Goal: Information Seeking & Learning: Learn about a topic

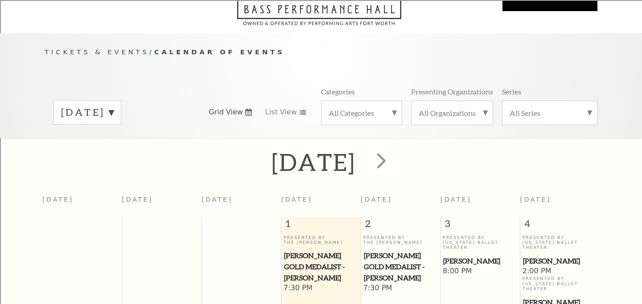
scroll to position [79, 0]
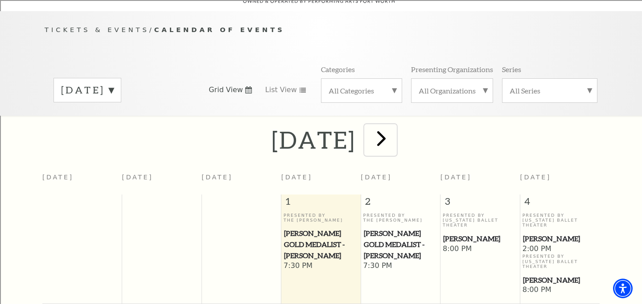
click at [394, 127] on span "next" at bounding box center [381, 138] width 25 height 25
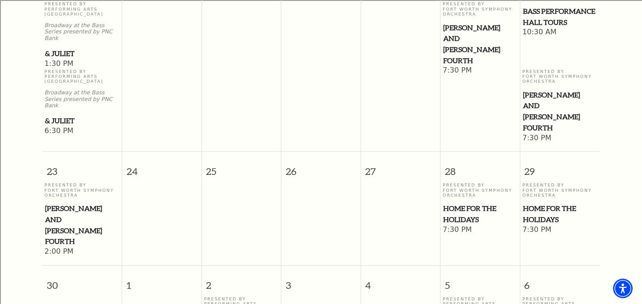
scroll to position [836, 0]
click at [471, 203] on span "Home for the Holidays" at bounding box center [480, 214] width 74 height 22
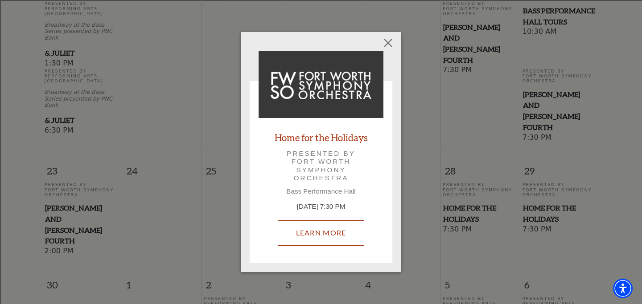
click at [309, 237] on link "Learn More" at bounding box center [321, 233] width 87 height 25
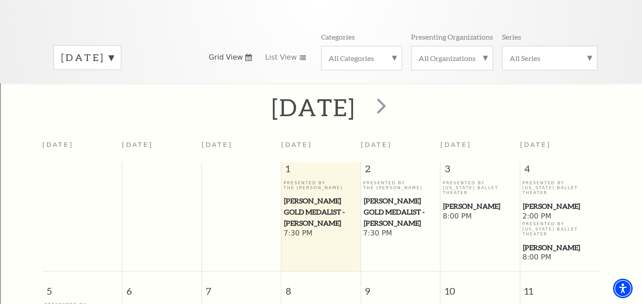
scroll to position [109, 0]
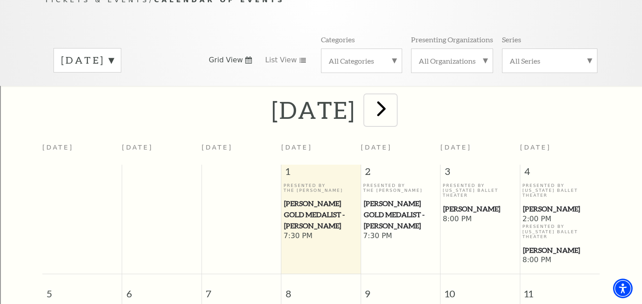
click at [394, 102] on span "next" at bounding box center [381, 108] width 25 height 25
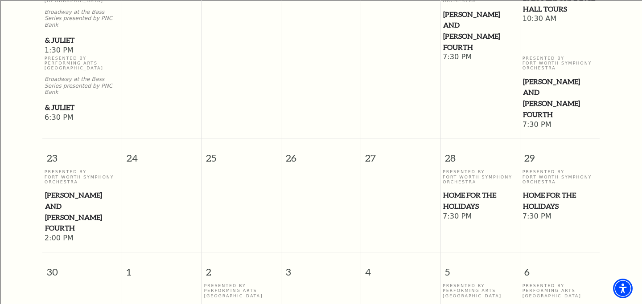
scroll to position [857, 0]
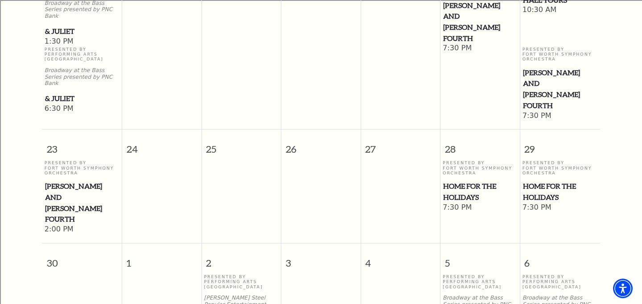
click at [472, 181] on span "Home for the Holidays" at bounding box center [480, 192] width 74 height 22
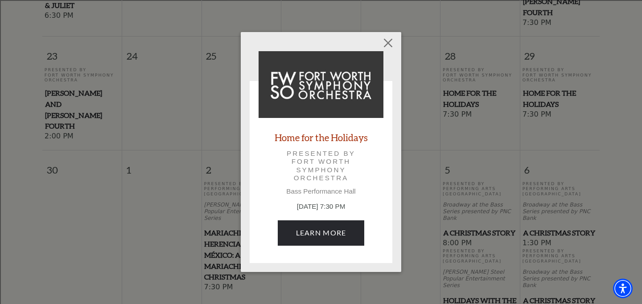
scroll to position [951, 0]
click at [389, 44] on button "Close" at bounding box center [388, 43] width 17 height 17
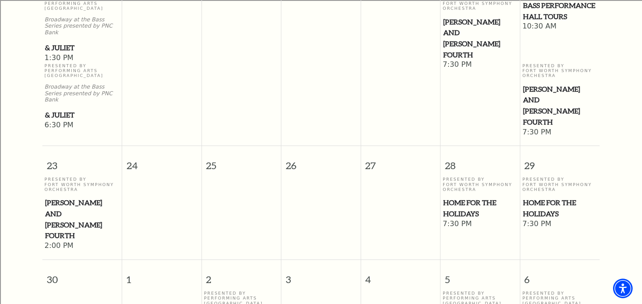
scroll to position [842, 0]
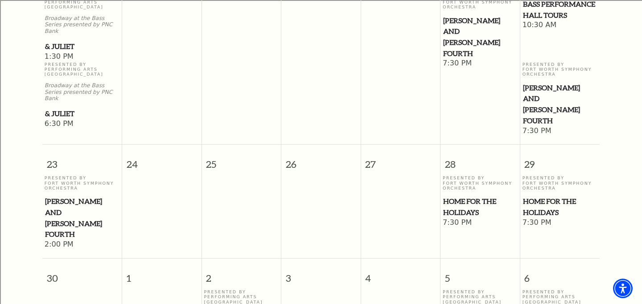
click at [461, 196] on span "Home for the Holidays" at bounding box center [480, 207] width 74 height 22
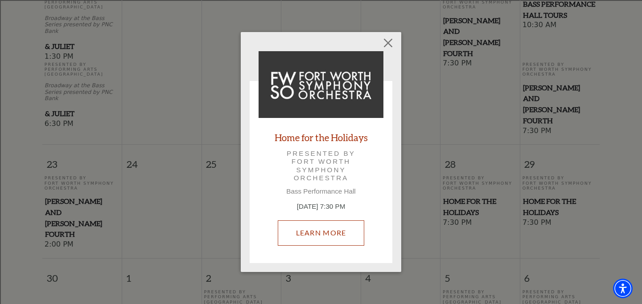
click at [333, 234] on link "Learn More" at bounding box center [321, 233] width 87 height 25
